Goal: Task Accomplishment & Management: Use online tool/utility

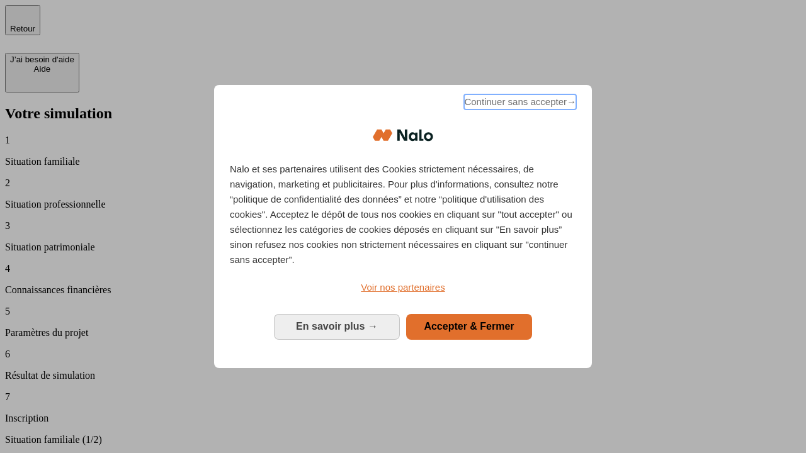
click at [519, 104] on span "Continuer sans accepter →" at bounding box center [520, 101] width 112 height 15
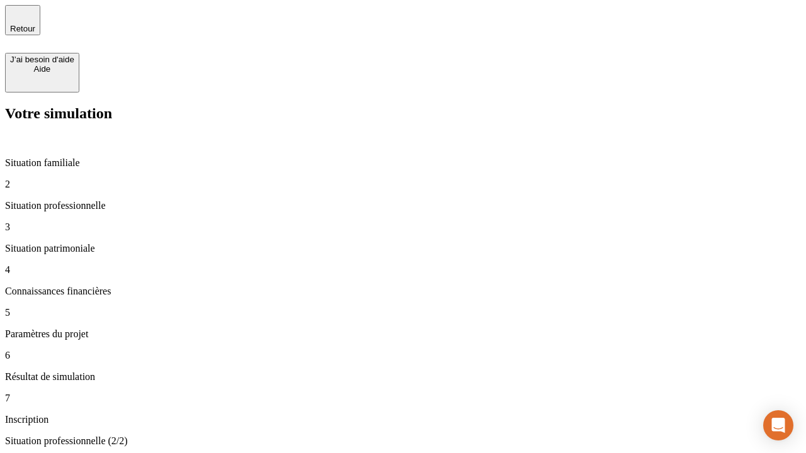
type input "70 000"
type input "1 000"
